Goal: Task Accomplishment & Management: Complete application form

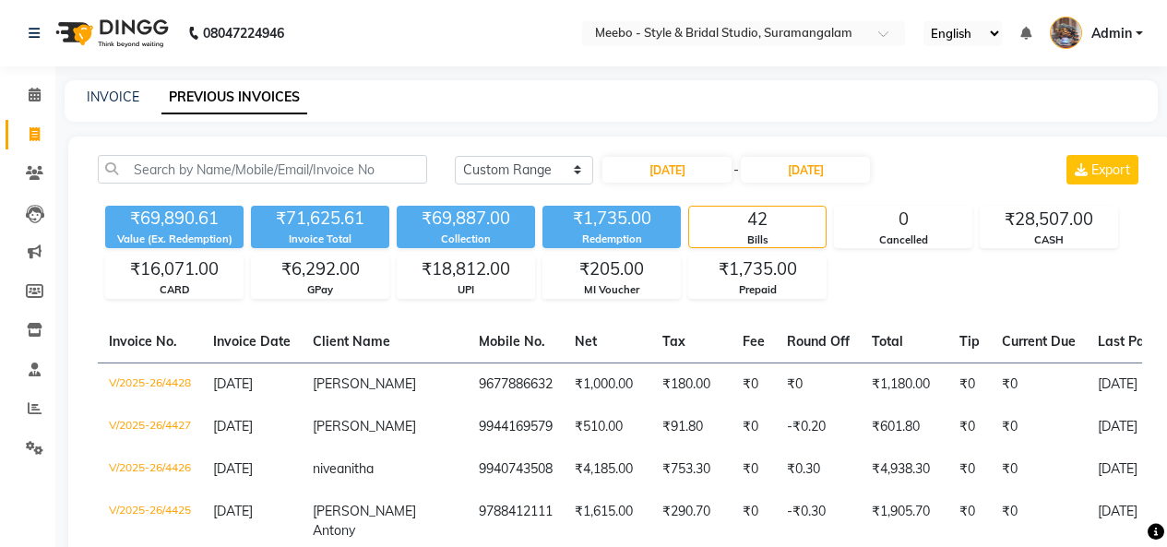
select select "range"
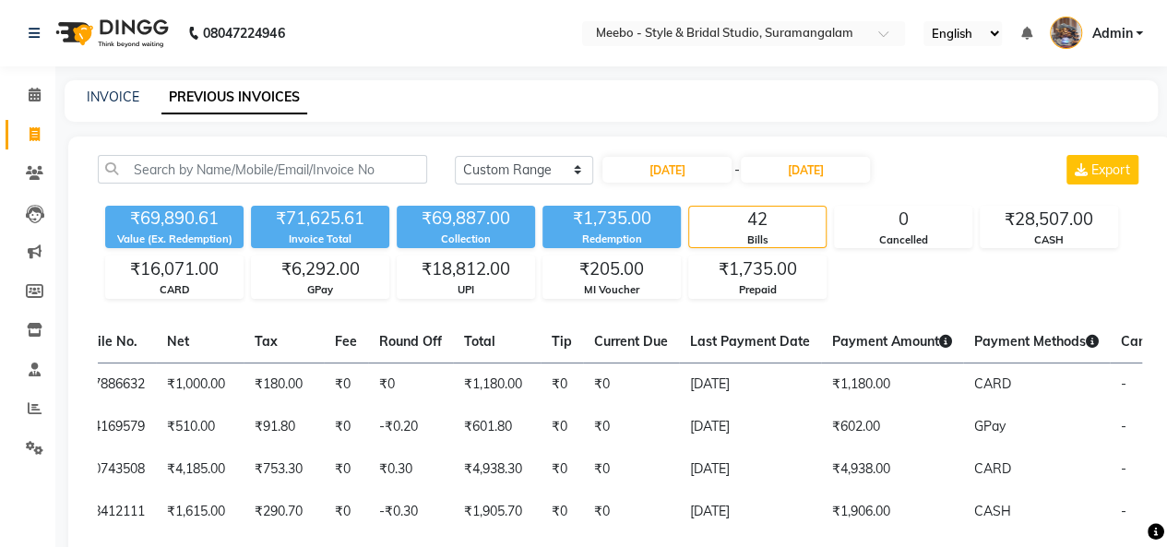
click at [748, 222] on div "42" at bounding box center [757, 220] width 137 height 26
click at [340, 167] on input "text" at bounding box center [262, 169] width 329 height 29
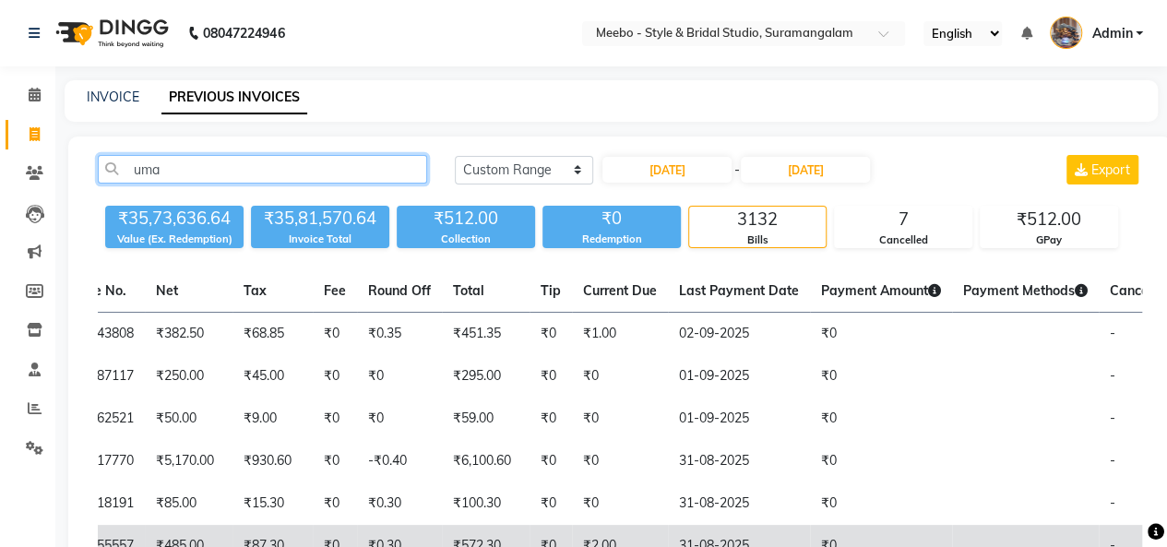
type input "uma"
click at [1110, 545] on span "-" at bounding box center [1113, 545] width 6 height 17
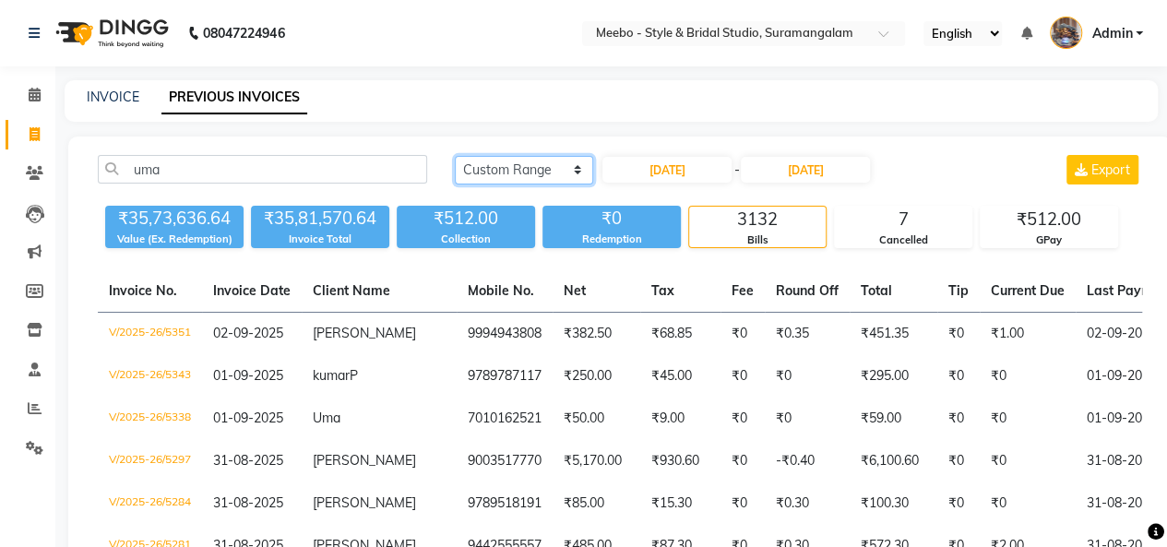
click at [524, 180] on select "[DATE] [DATE] Custom Range" at bounding box center [524, 170] width 138 height 29
click at [690, 165] on input "[DATE]" at bounding box center [667, 170] width 129 height 26
select select "8"
select select "2025"
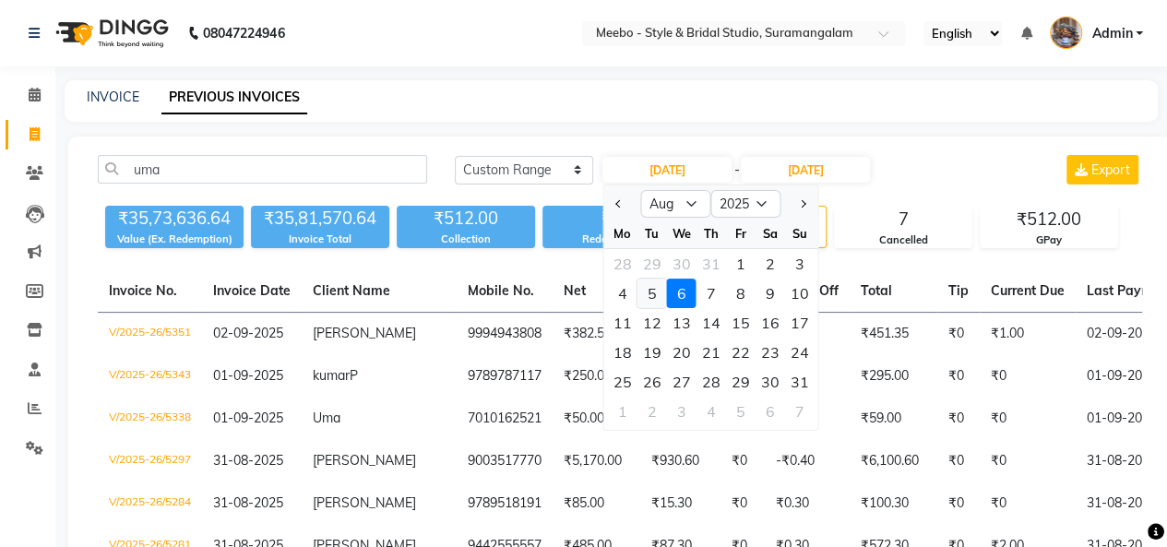
click at [657, 286] on div "5" at bounding box center [653, 294] width 30 height 30
type input "[DATE]"
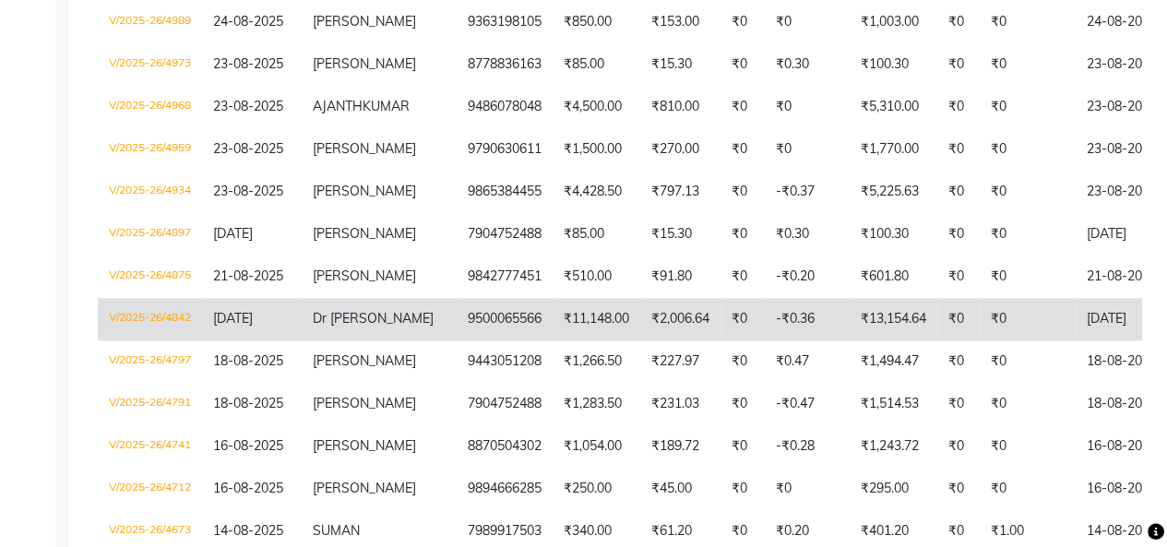
click at [641, 341] on td "₹2,006.64" at bounding box center [681, 319] width 80 height 42
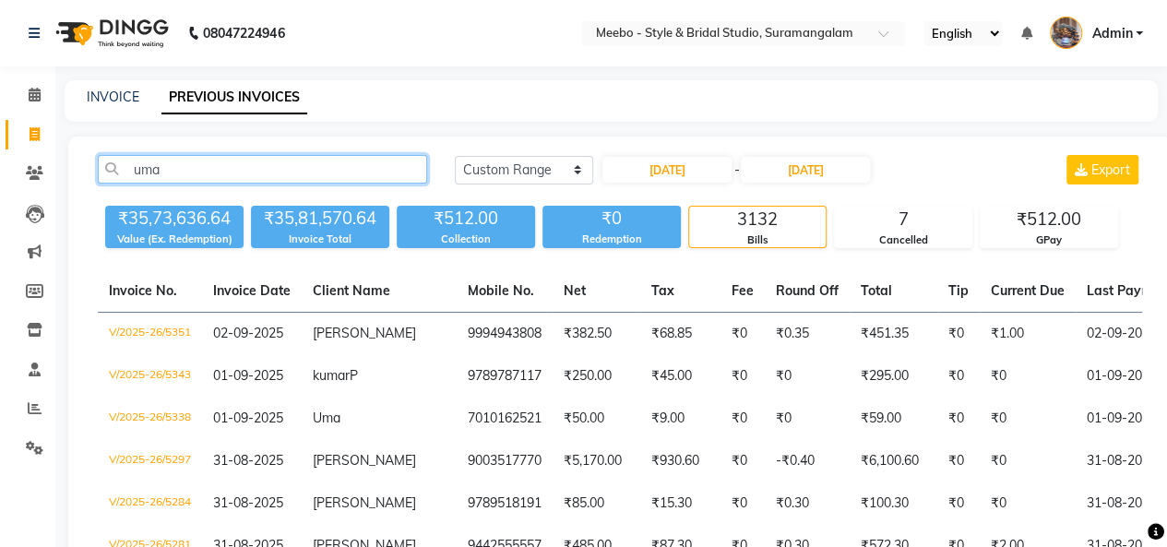
click at [284, 174] on input "uma" at bounding box center [262, 169] width 329 height 29
type input "u"
paste input "919500065566"
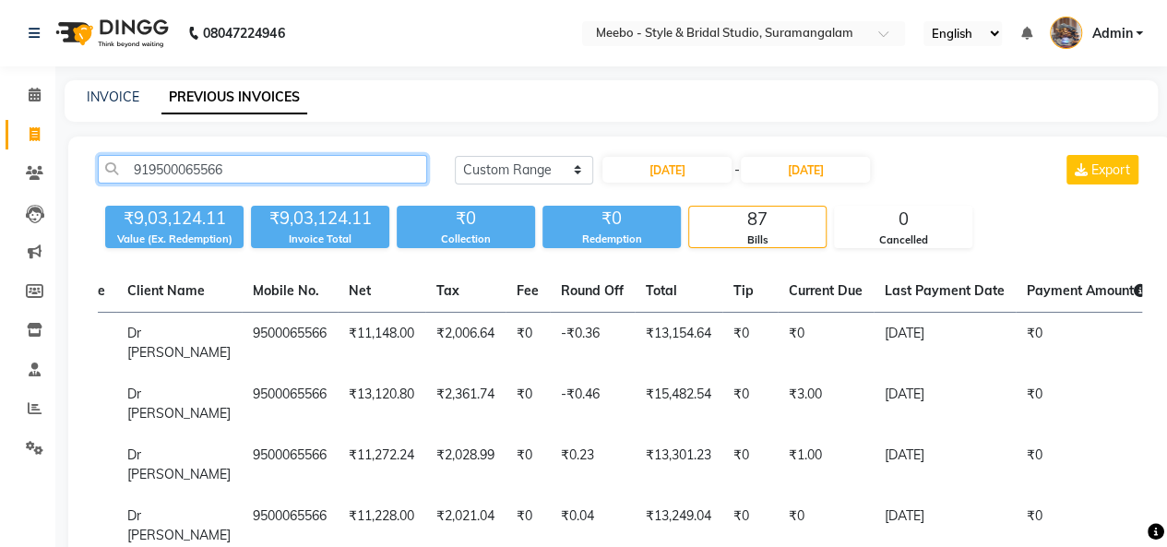
scroll to position [0, 183]
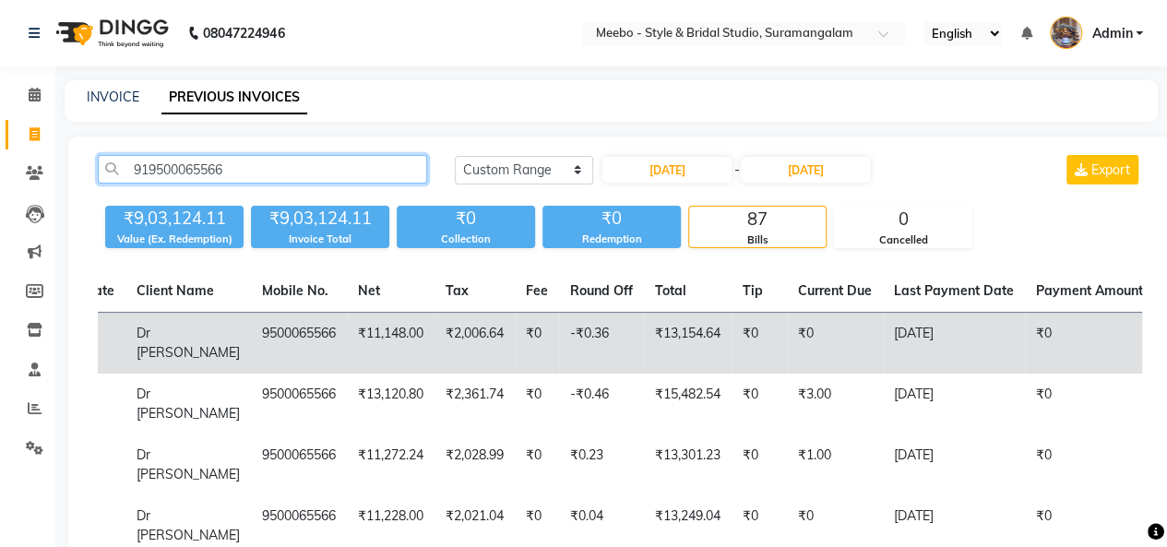
type input "919500065566"
click at [891, 334] on td "[DATE]" at bounding box center [954, 344] width 142 height 62
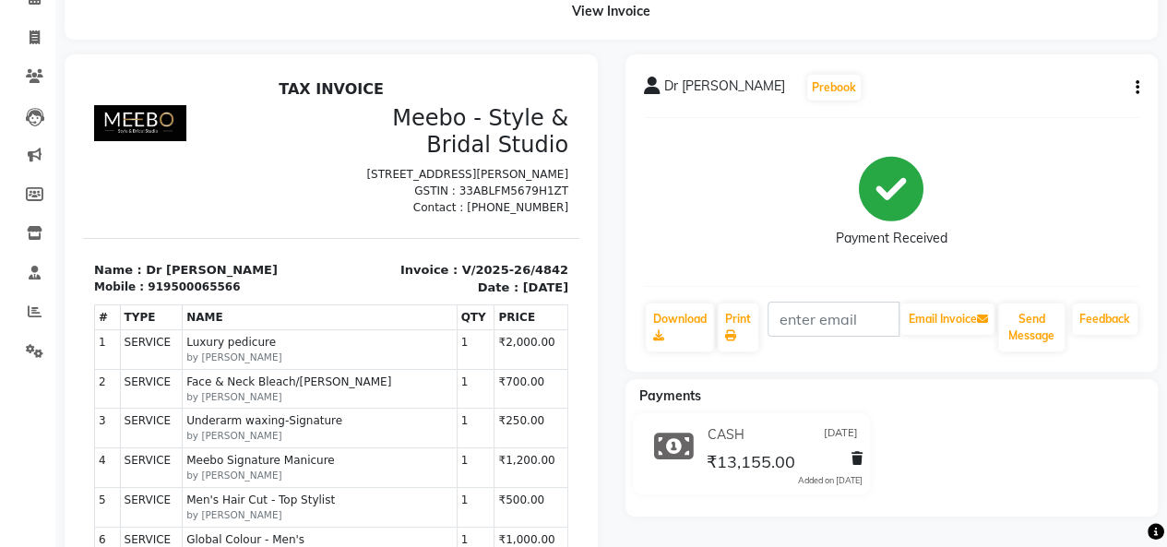
scroll to position [98, 0]
drag, startPoint x: 214, startPoint y: 318, endPoint x: 142, endPoint y: 321, distance: 72.0
click at [148, 294] on div "919500065566" at bounding box center [194, 286] width 92 height 17
copy div "919500065566"
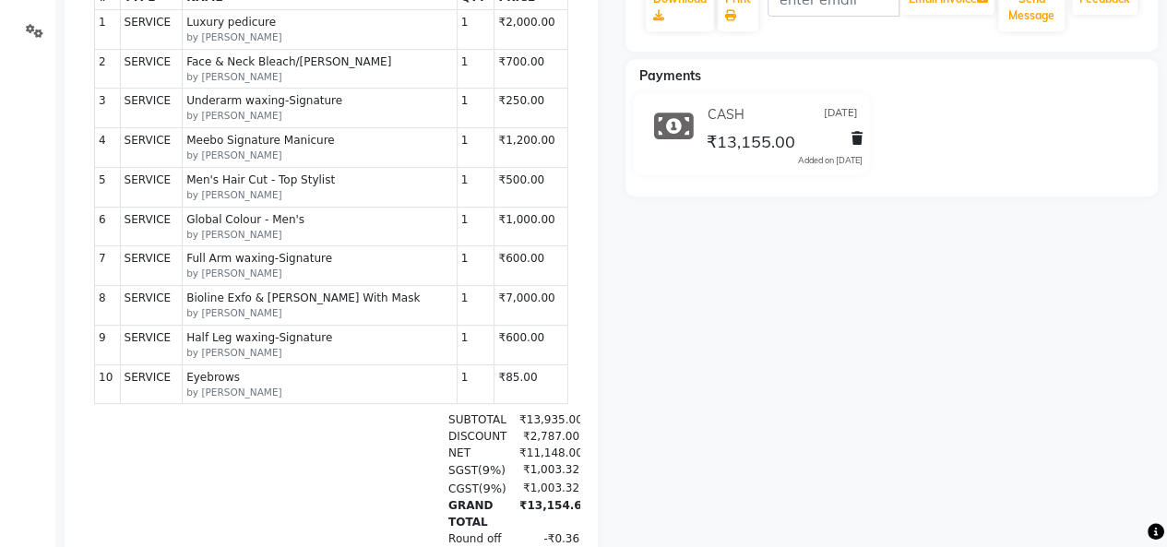
scroll to position [460, 0]
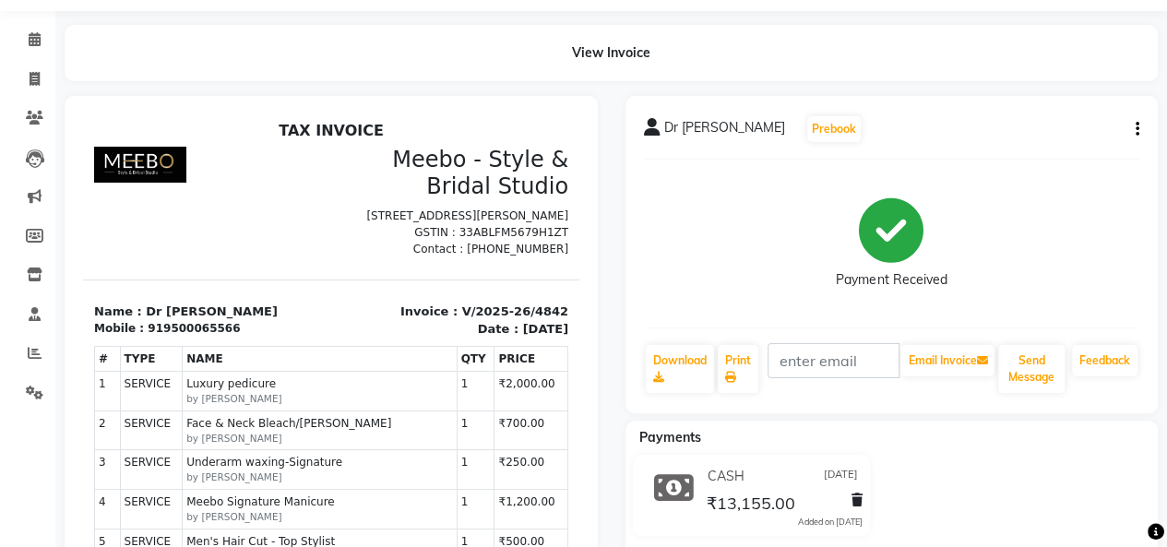
click at [654, 485] on icon at bounding box center [674, 488] width 40 height 35
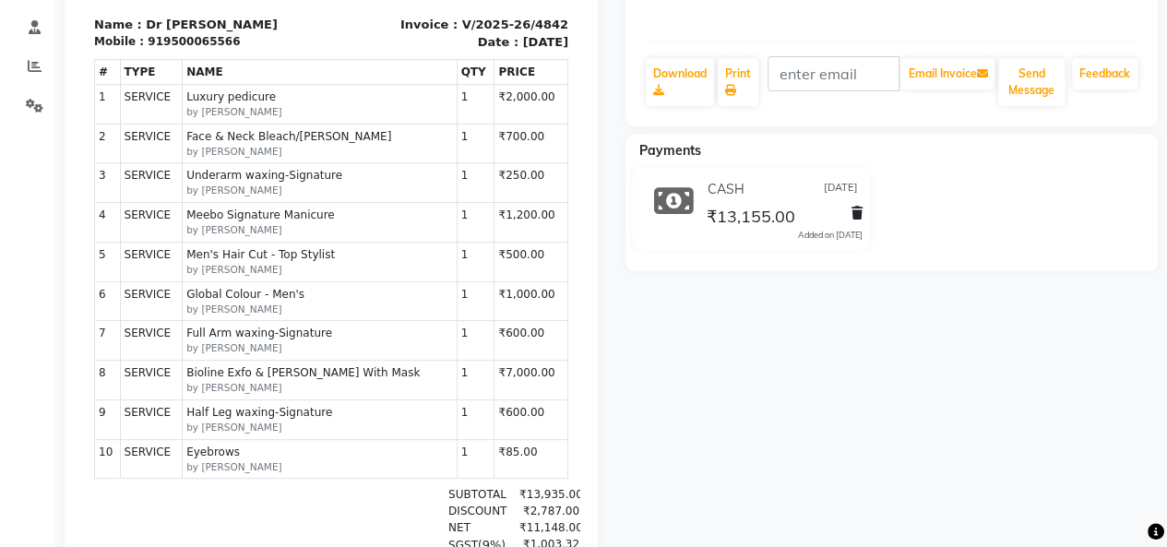
scroll to position [335, 0]
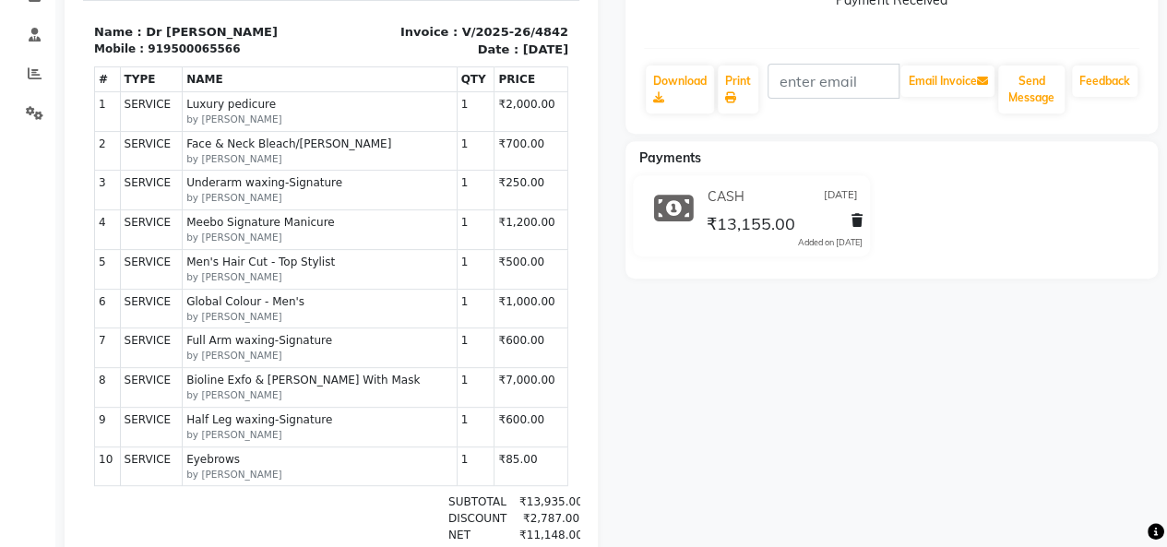
click at [641, 328] on div "Dr Uma Prebook Payment Received Download Print Email Invoice Send Message Feedb…" at bounding box center [892, 299] width 561 height 967
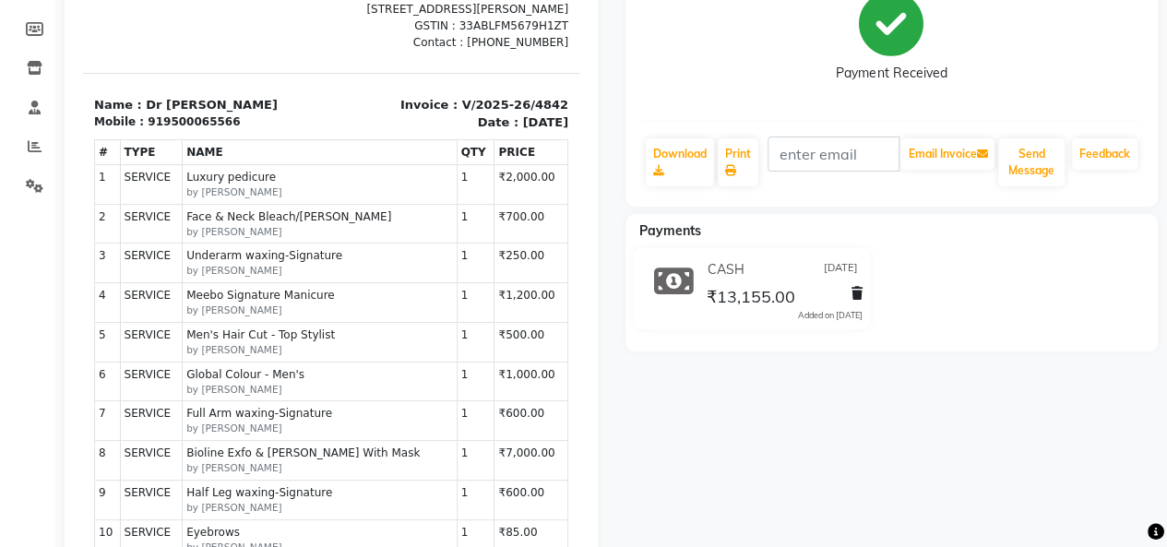
scroll to position [262, 0]
click at [748, 286] on span "₹13,155.00" at bounding box center [750, 299] width 89 height 26
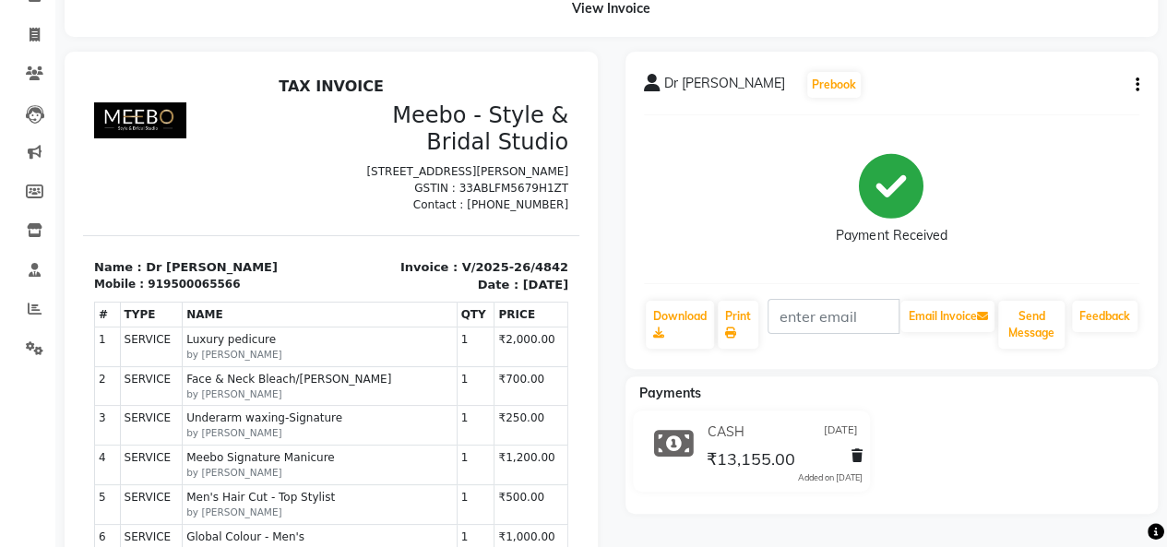
scroll to position [101, 0]
click at [808, 84] on button "Prebook" at bounding box center [835, 84] width 54 height 26
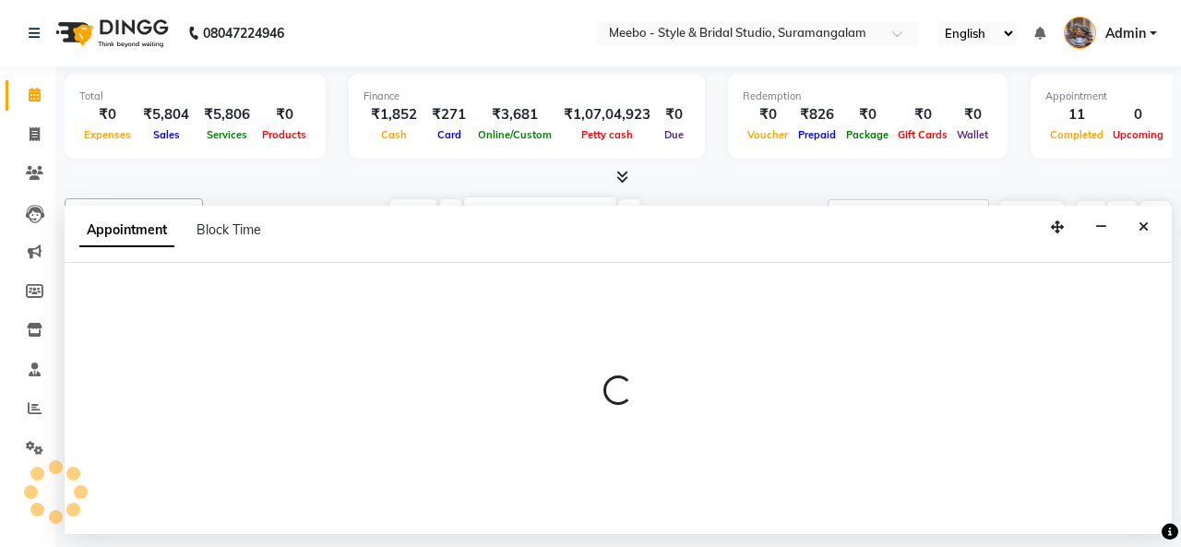
select select "58442"
select select "480"
select select "tentative"
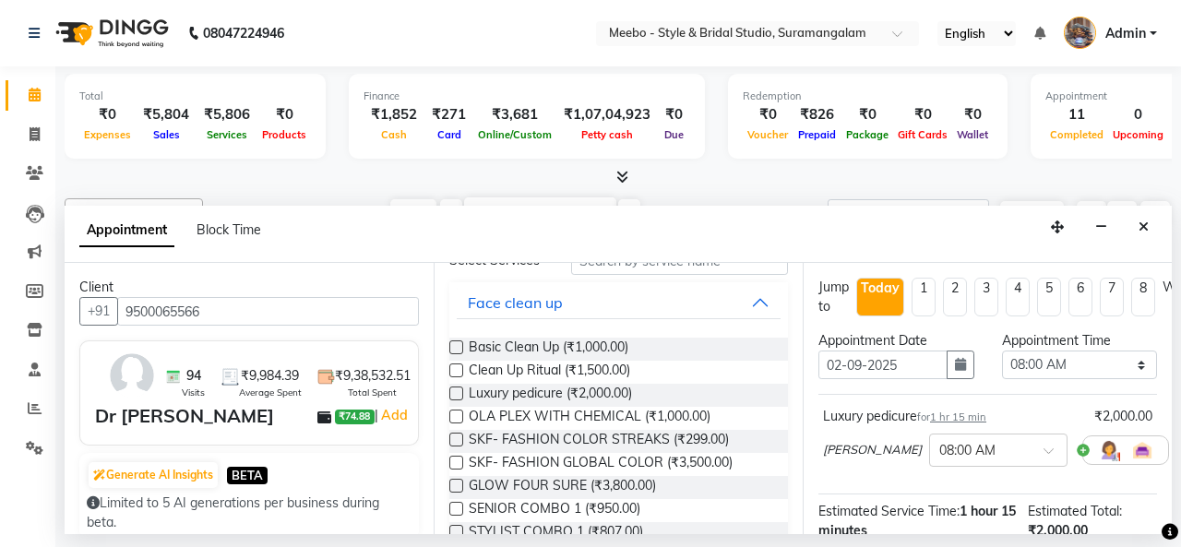
scroll to position [120, 0]
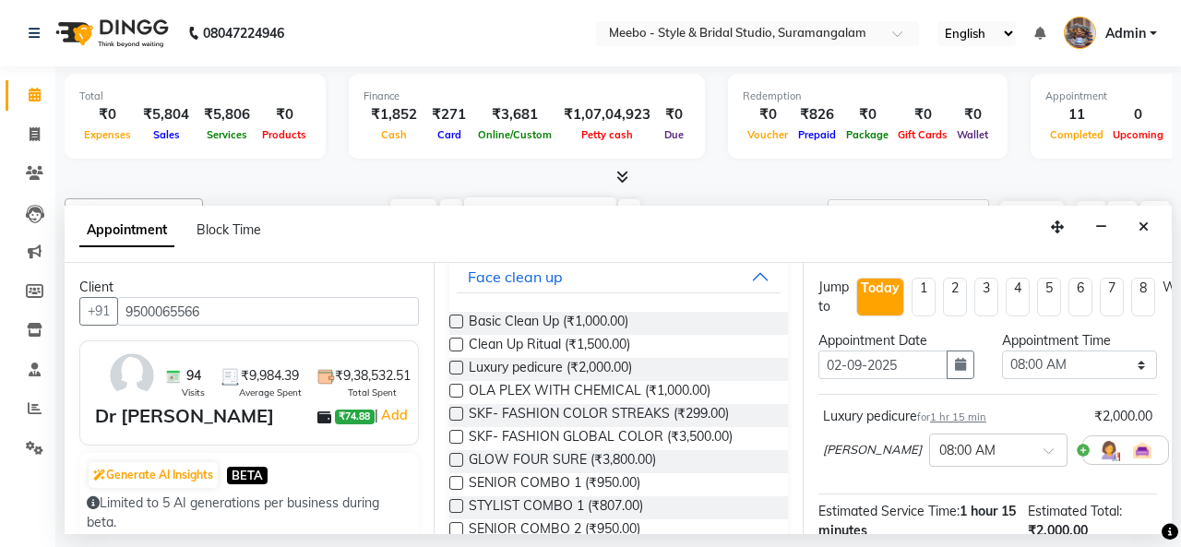
click at [907, 210] on div "Appointment Block Time" at bounding box center [619, 234] width 1108 height 57
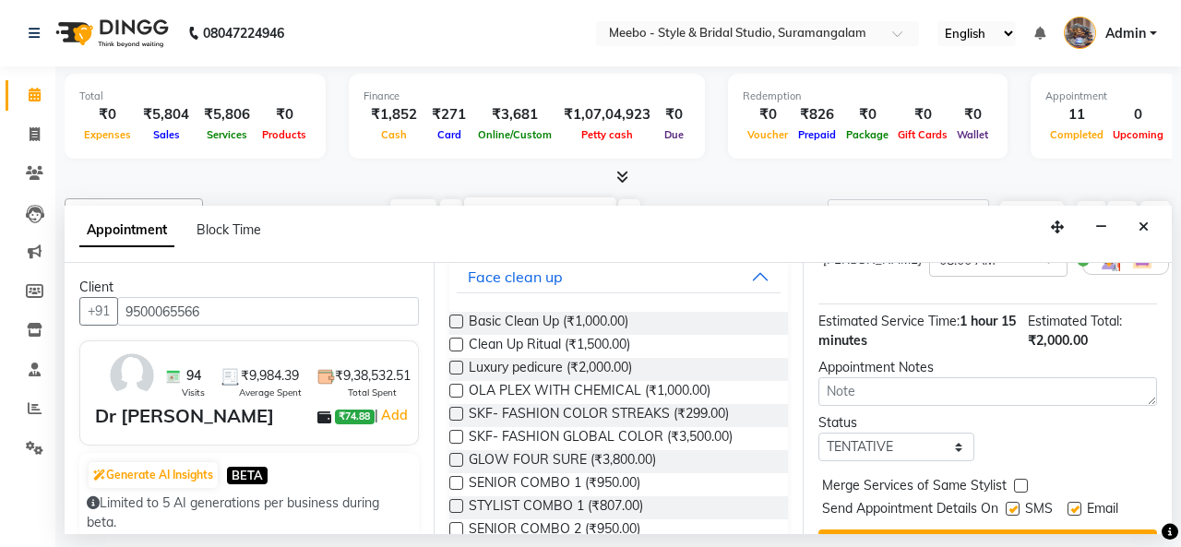
scroll to position [246, 0]
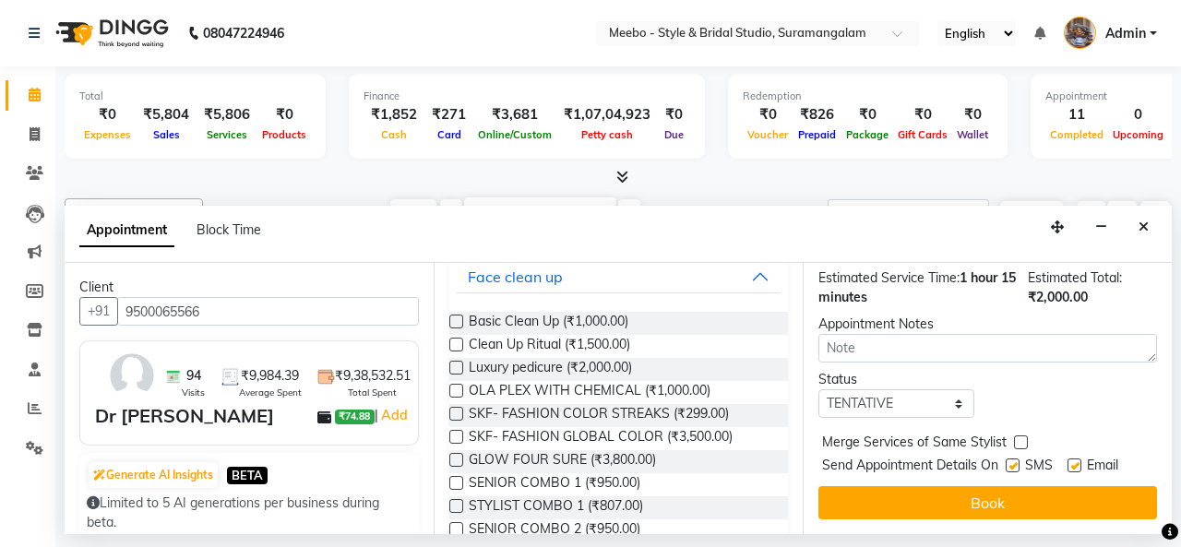
click at [674, 220] on div "Appointment Block Time" at bounding box center [619, 234] width 1108 height 57
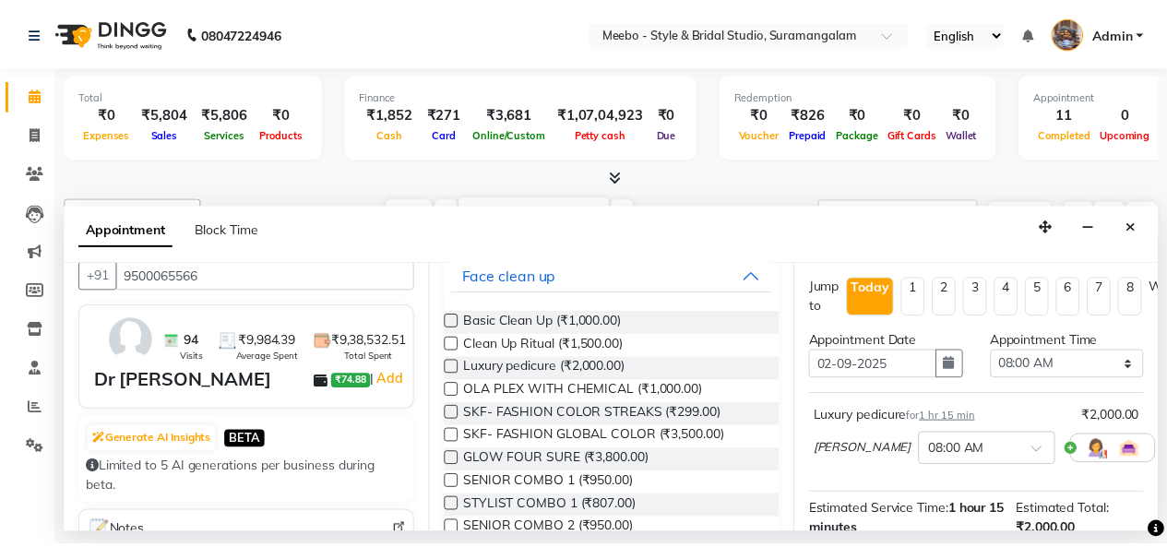
scroll to position [0, 0]
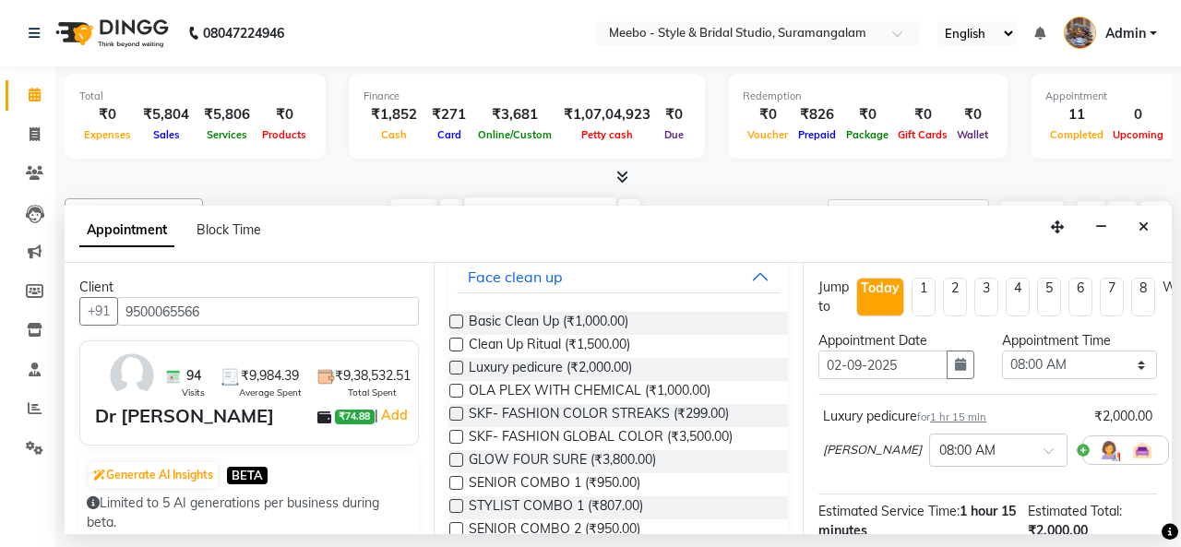
click at [723, 183] on div at bounding box center [619, 177] width 1108 height 19
click at [615, 180] on span at bounding box center [618, 177] width 19 height 19
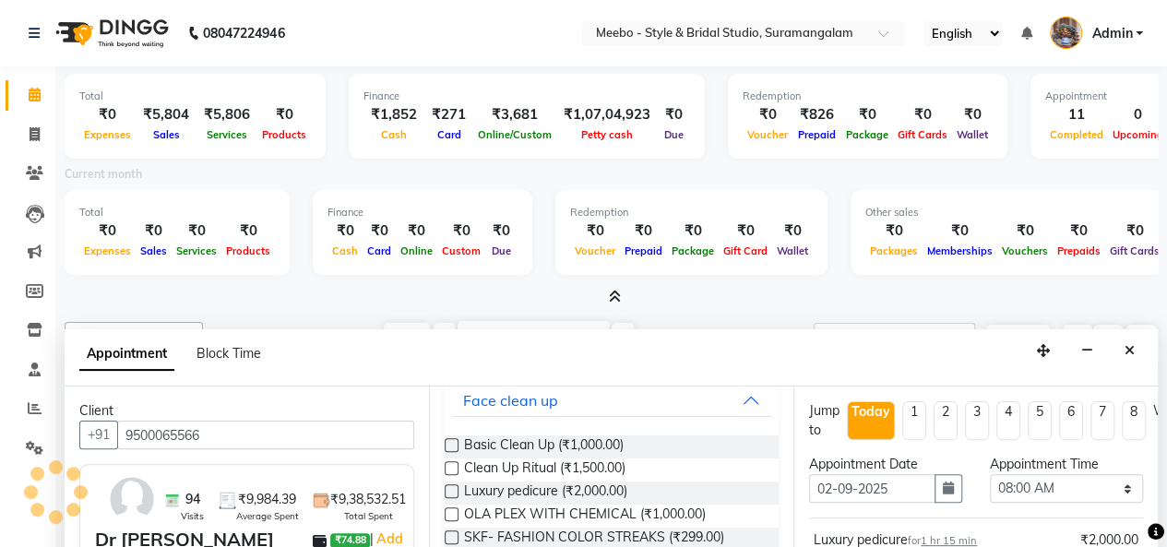
scroll to position [129, 0]
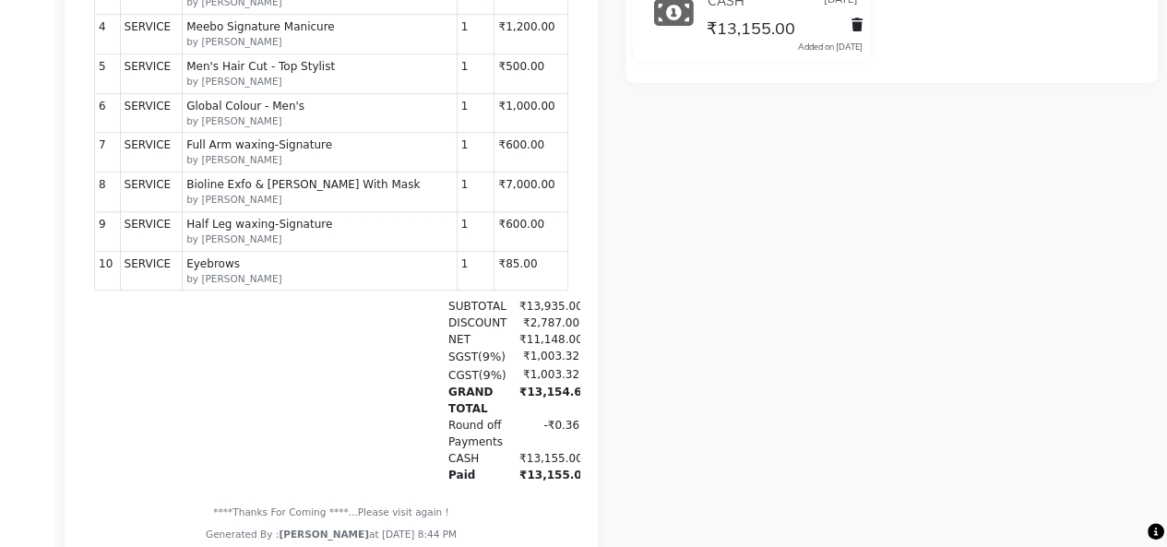
scroll to position [530, 0]
